Goal: Information Seeking & Learning: Learn about a topic

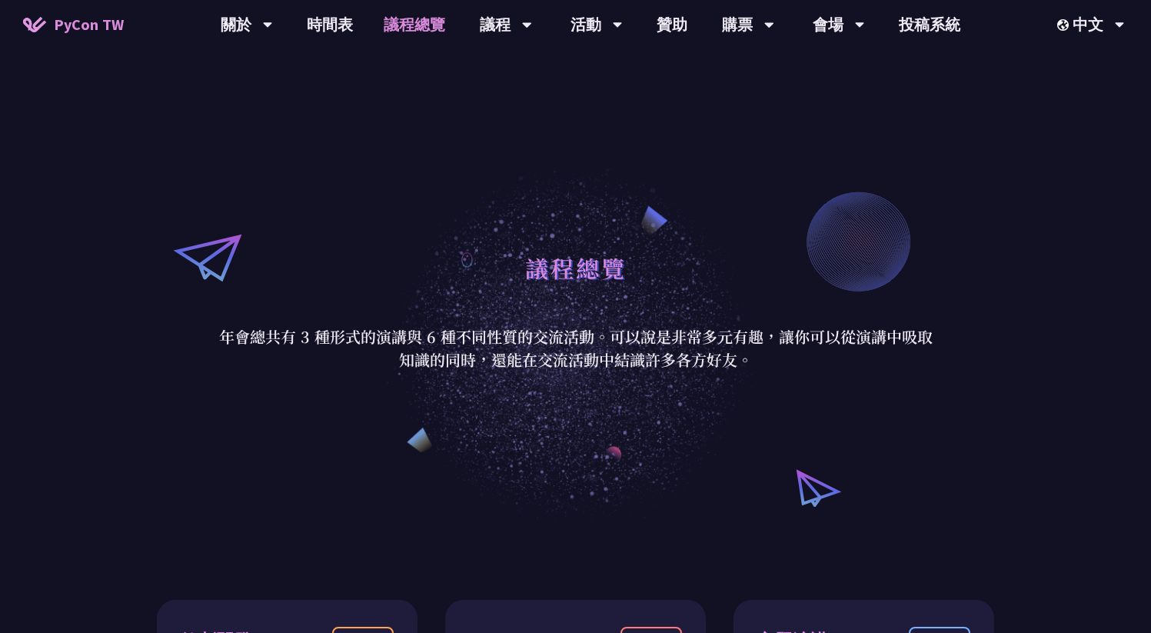
click at [1085, 138] on div "議程總覽 年會總共有 3 種形式的演講與 6 種不同性質的交流活動。可以說是非常多元有趣，讓你可以從演講中吸取知識的同時，還能在交流活動中結識許多各方好友。" at bounding box center [575, 307] width 1151 height 431
click at [347, 28] on link "時間表" at bounding box center [330, 24] width 77 height 49
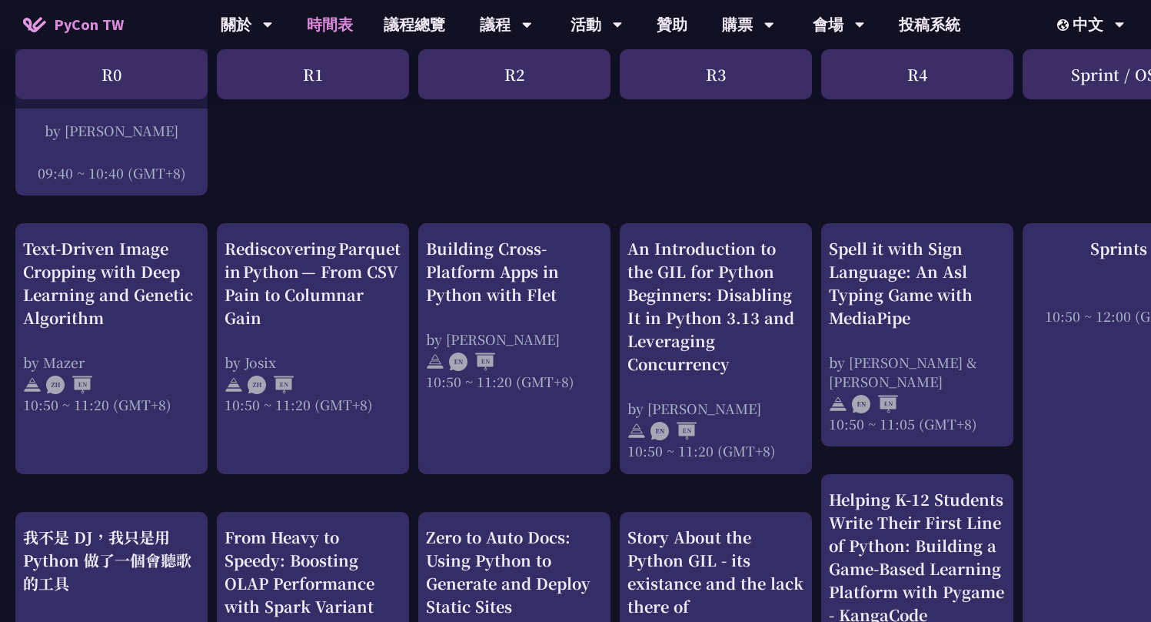
scroll to position [509, 0]
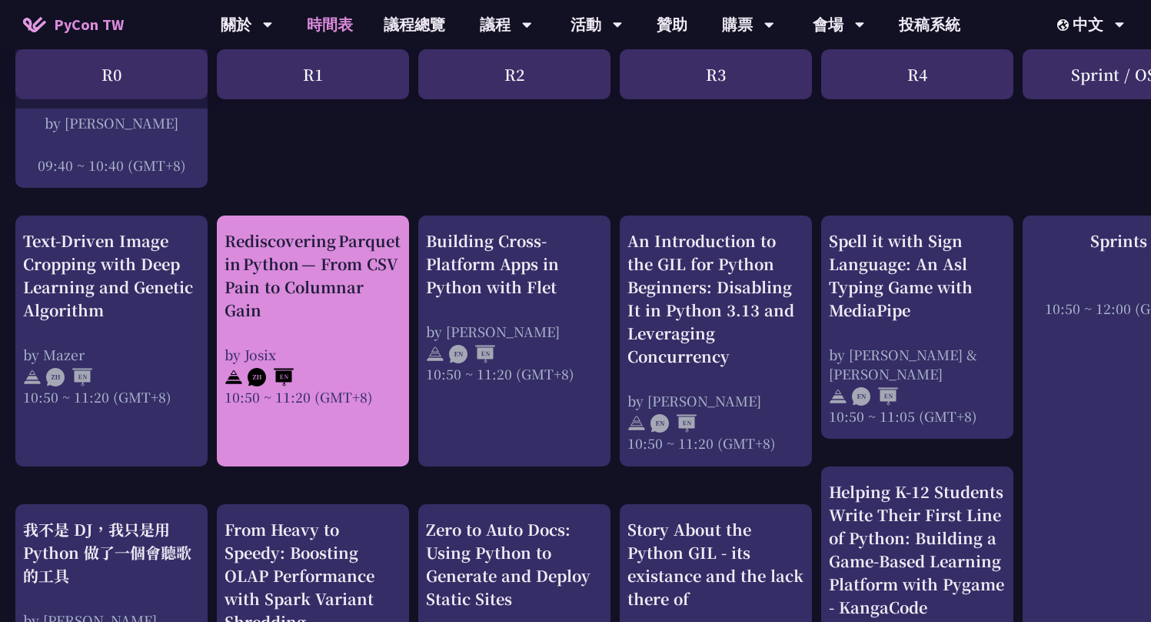
click at [336, 249] on div "Rediscovering Parquet in Python — From CSV Pain to Columnar Gain" at bounding box center [313, 275] width 177 height 92
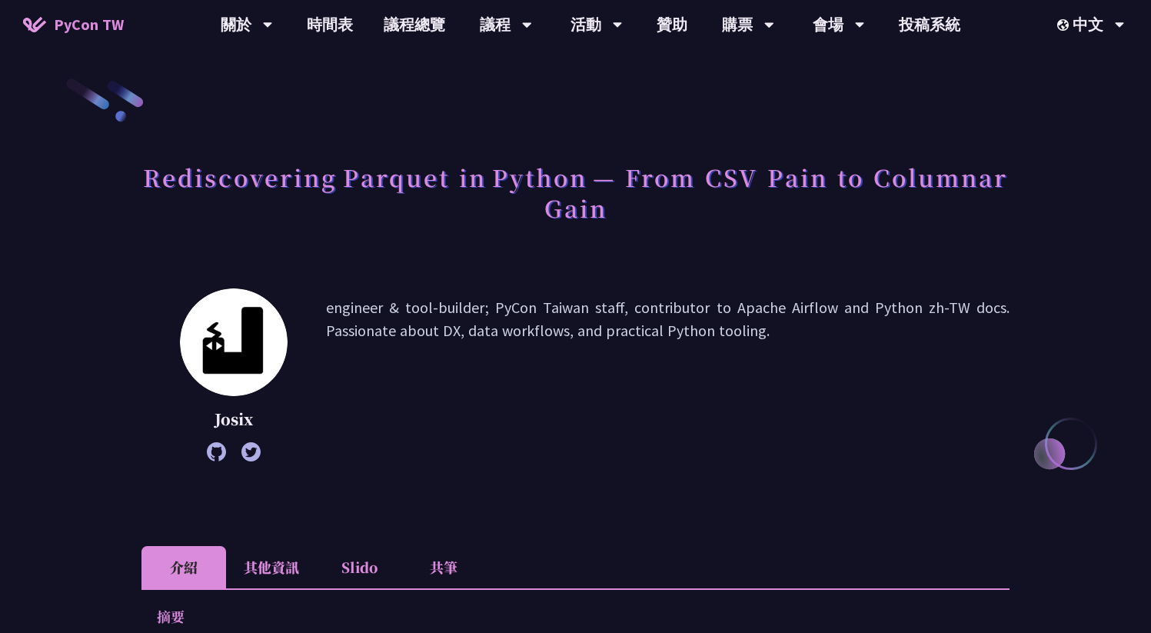
click at [583, 165] on h1 "Rediscovering Parquet in Python — From CSV Pain to Columnar Gain" at bounding box center [576, 192] width 868 height 77
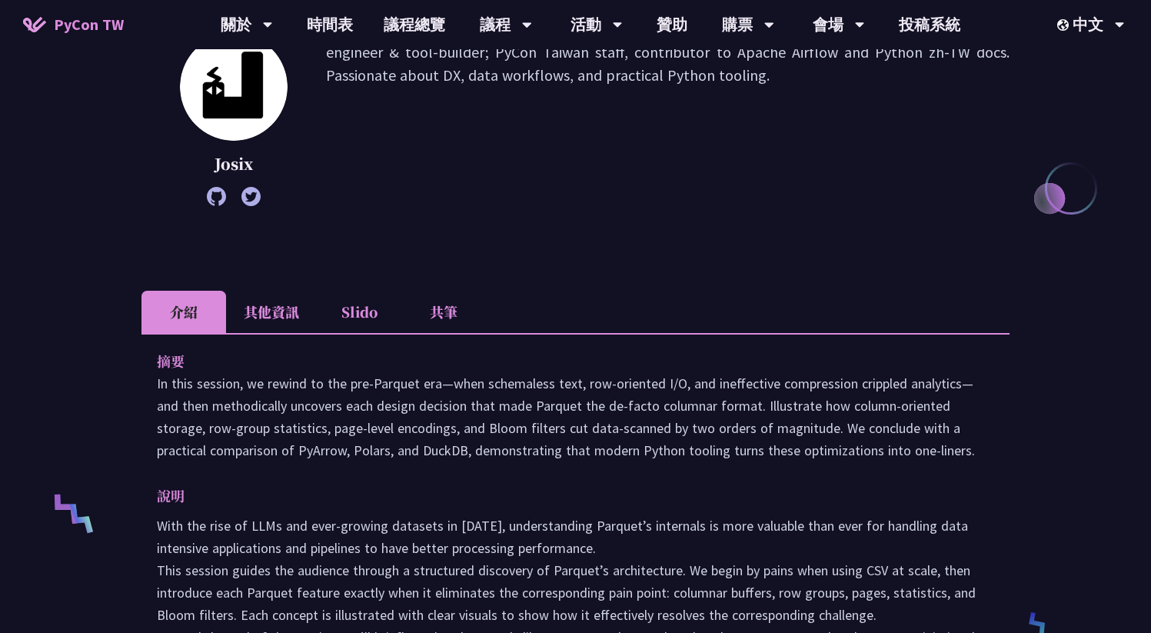
scroll to position [272, 0]
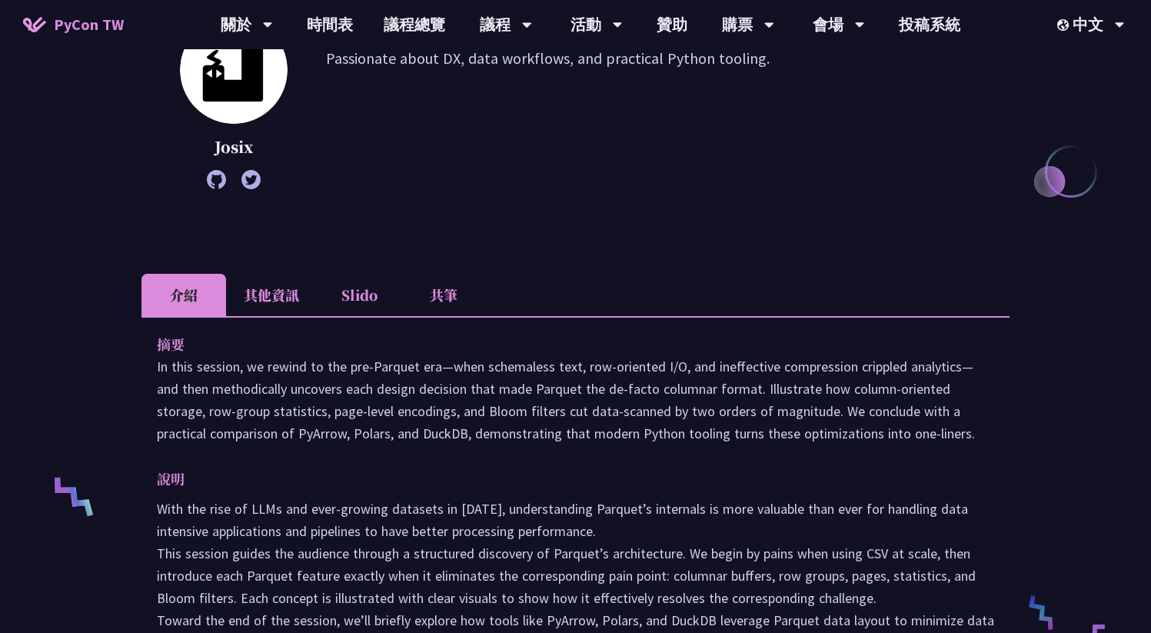
click at [368, 292] on li "Slido" at bounding box center [359, 295] width 85 height 42
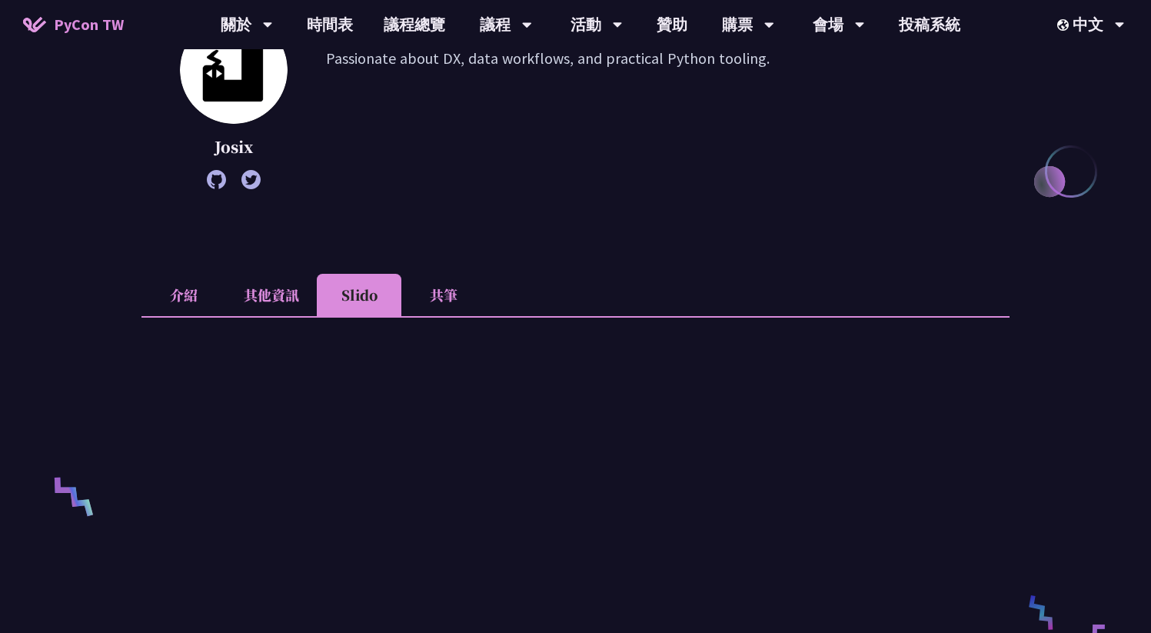
click at [447, 282] on li "共筆" at bounding box center [444, 295] width 85 height 42
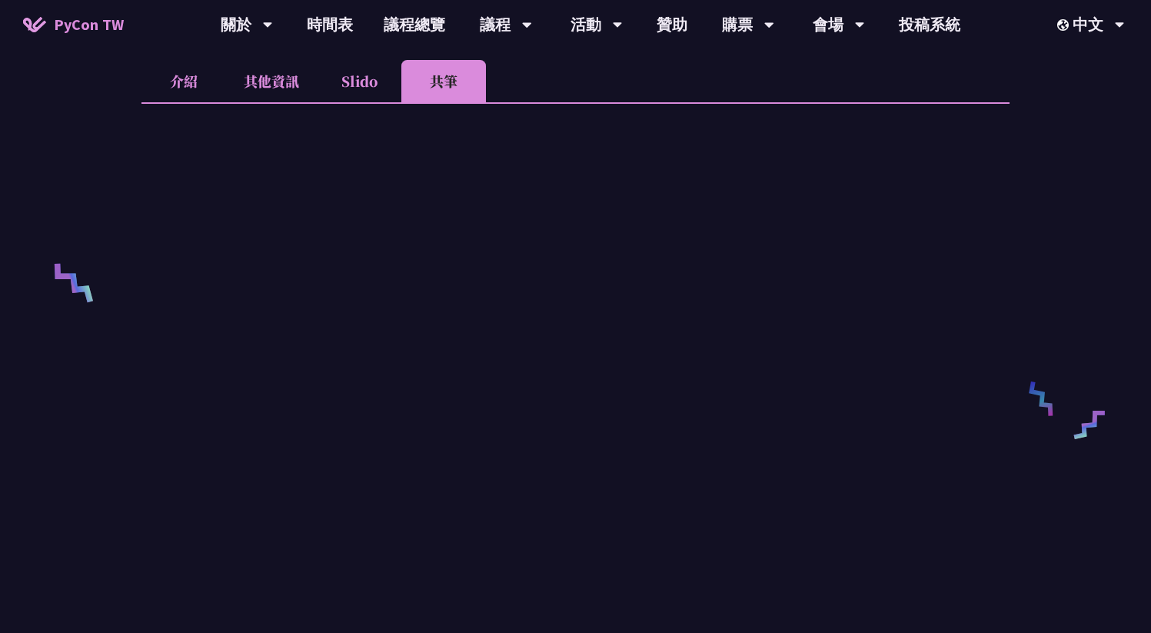
scroll to position [483, 0]
click at [446, 90] on li "共筆" at bounding box center [444, 84] width 85 height 42
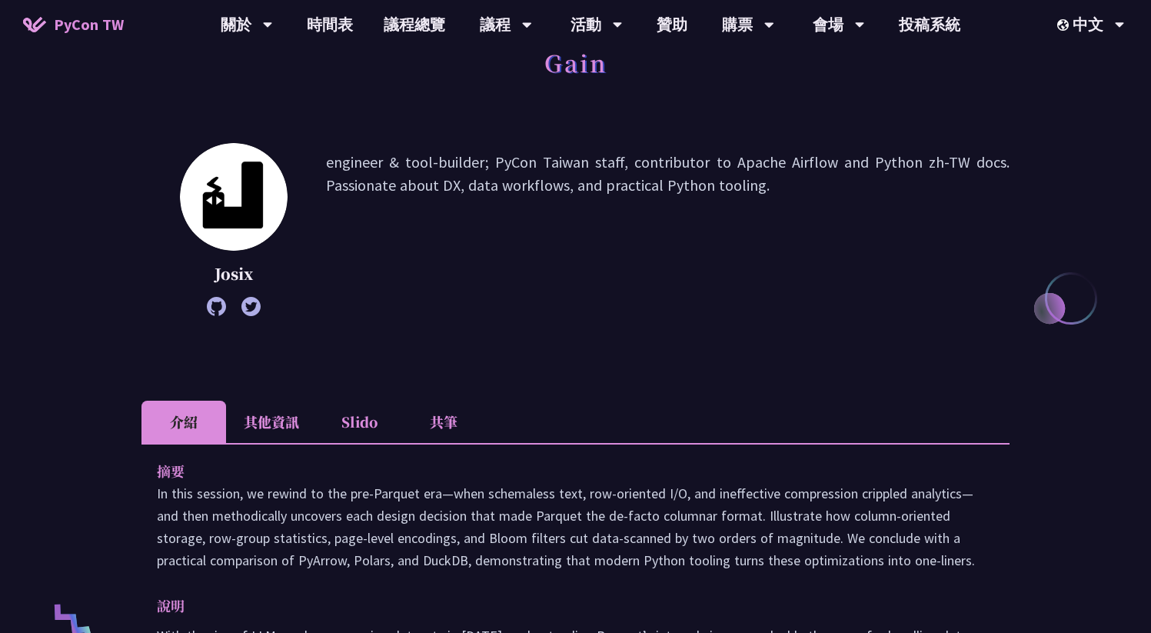
scroll to position [158, 0]
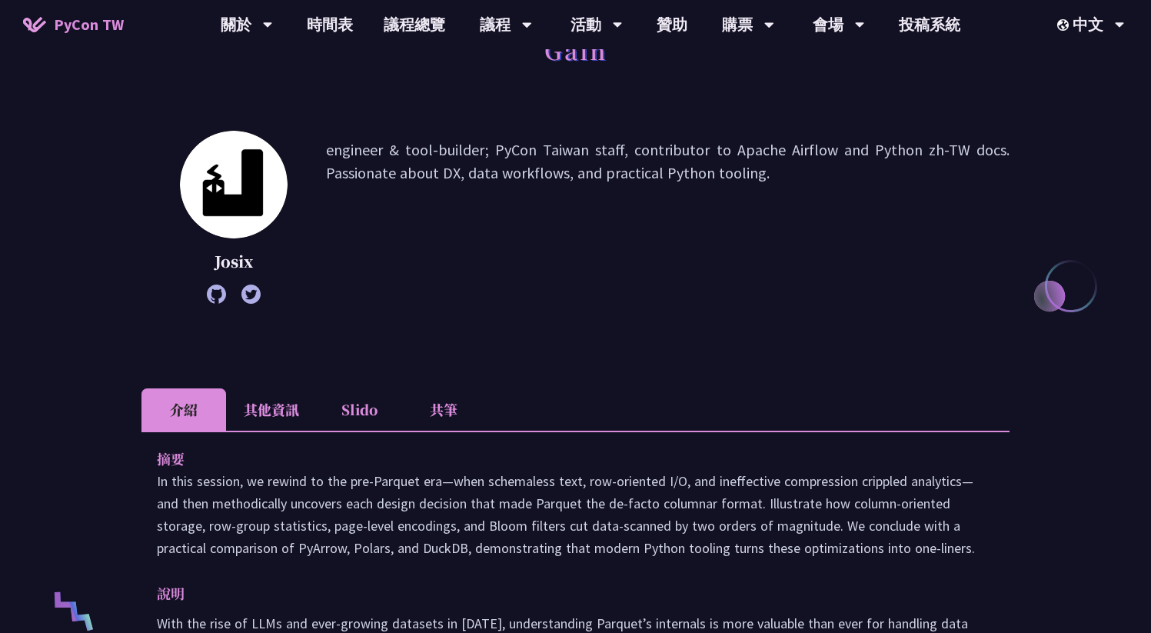
click at [468, 405] on li "共筆" at bounding box center [444, 409] width 85 height 42
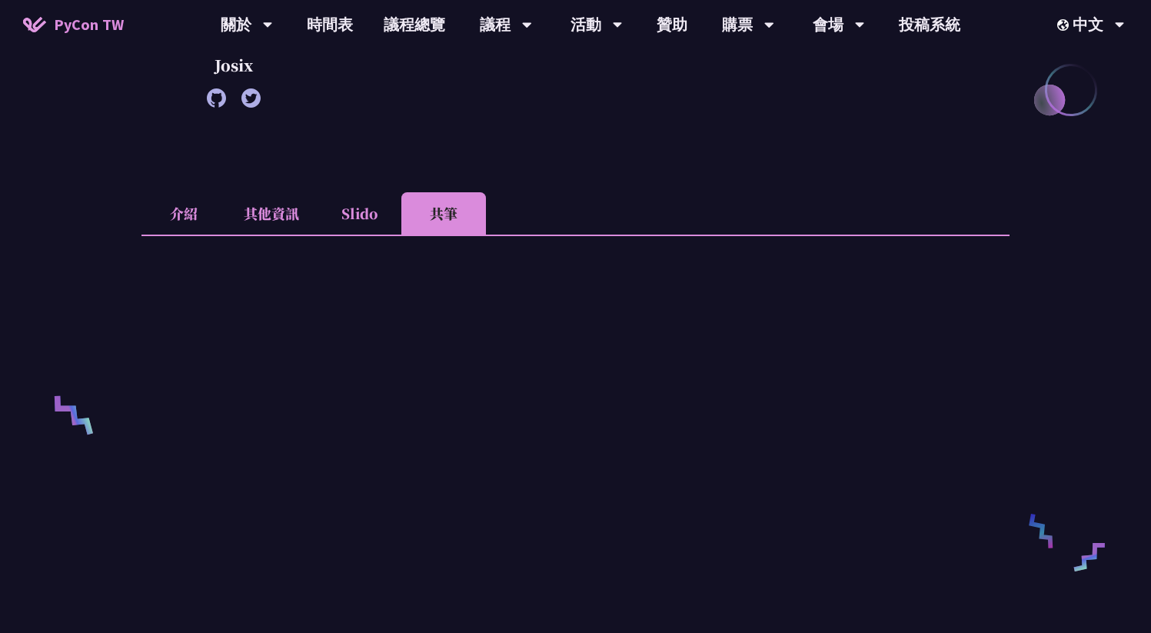
scroll to position [365, 0]
